Goal: Transaction & Acquisition: Download file/media

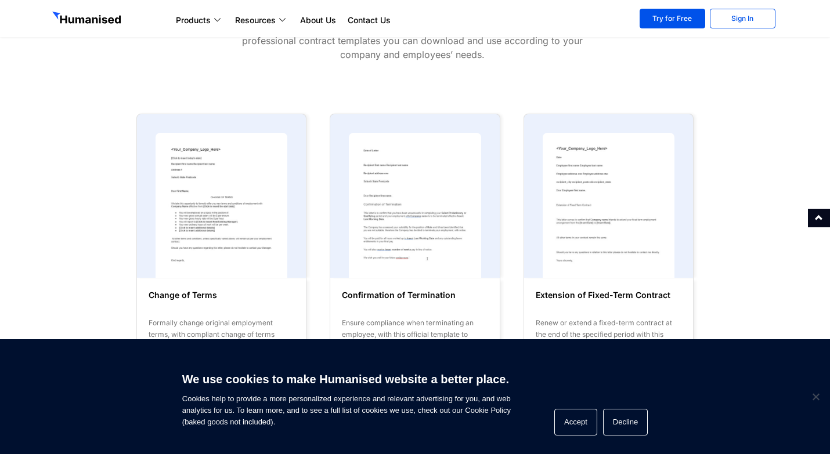
scroll to position [116, 0]
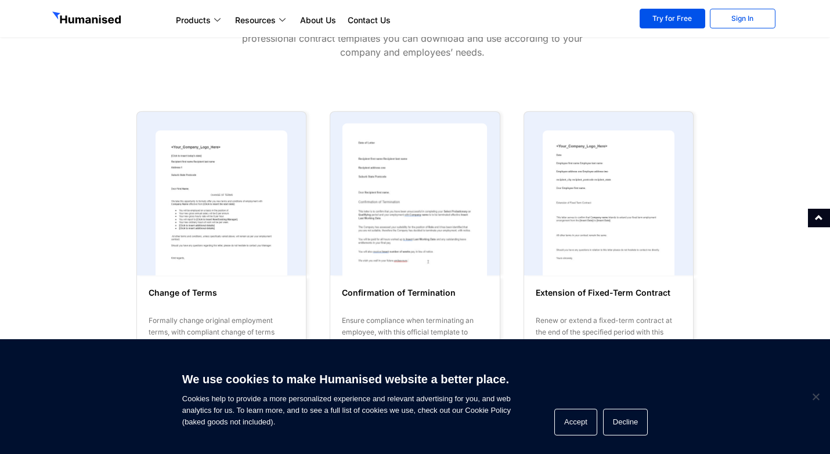
click at [412, 197] on img at bounding box center [414, 203] width 145 height 160
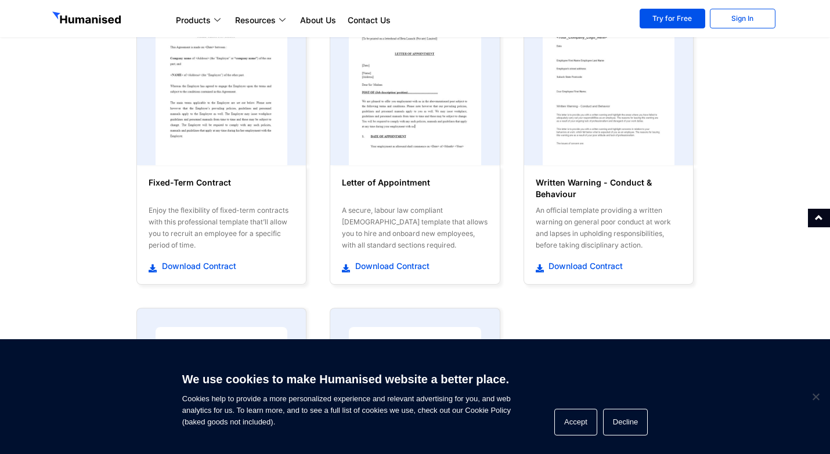
scroll to position [871, 0]
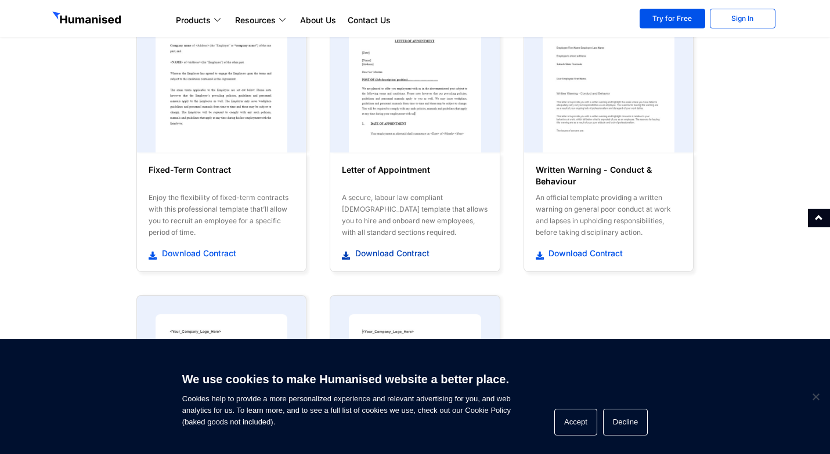
click at [391, 251] on span "Download Contract" at bounding box center [390, 254] width 77 height 12
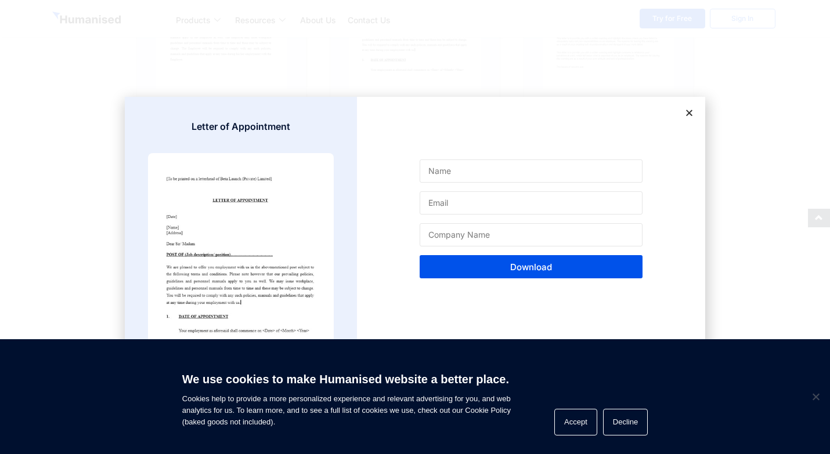
scroll to position [1103, 0]
click at [285, 200] on img at bounding box center [241, 255] width 186 height 204
click at [203, 308] on img at bounding box center [241, 255] width 186 height 204
click at [688, 115] on icon at bounding box center [689, 113] width 9 height 9
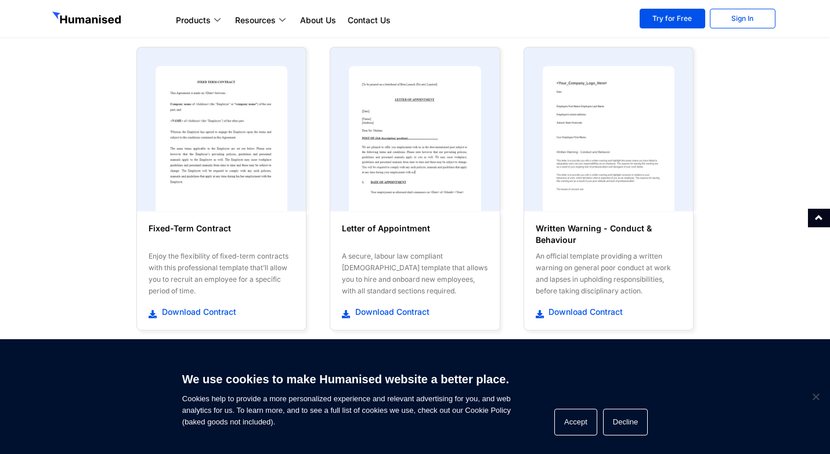
scroll to position [684, 0]
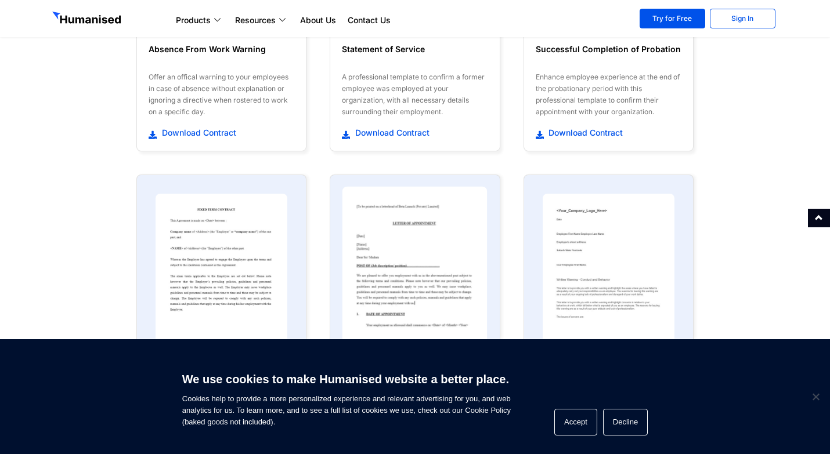
click at [408, 265] on img at bounding box center [414, 267] width 145 height 160
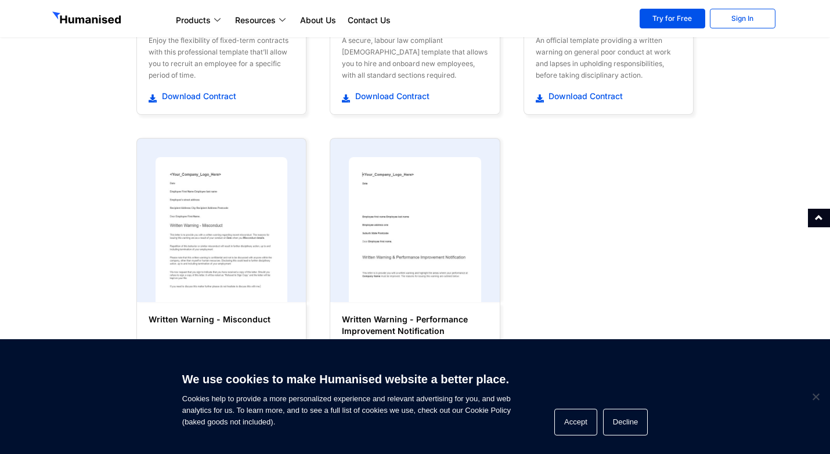
scroll to position [1033, 0]
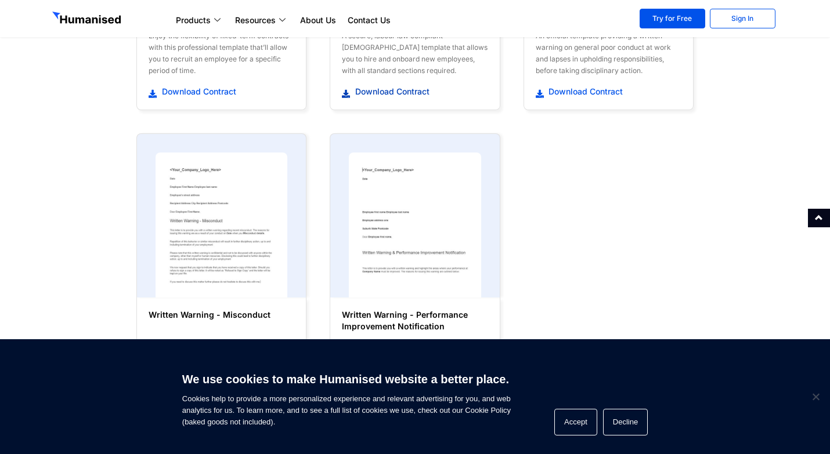
click at [396, 93] on span "Download Contract" at bounding box center [390, 92] width 77 height 12
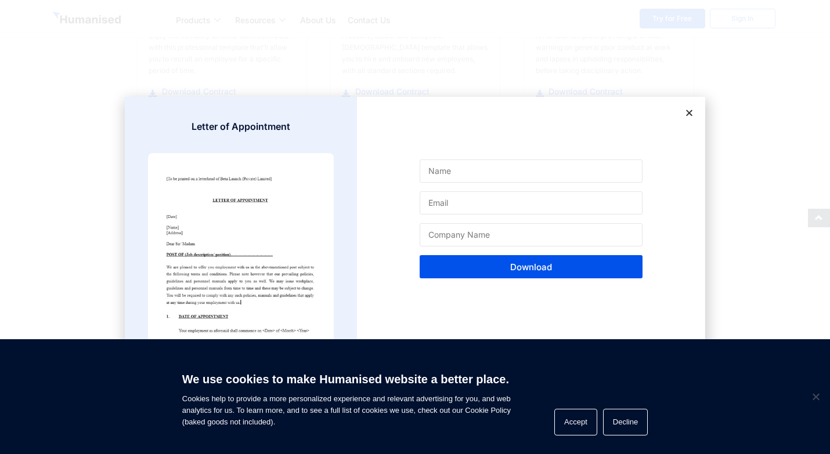
click at [688, 115] on icon at bounding box center [689, 113] width 9 height 9
